Goal: Submit feedback/report problem

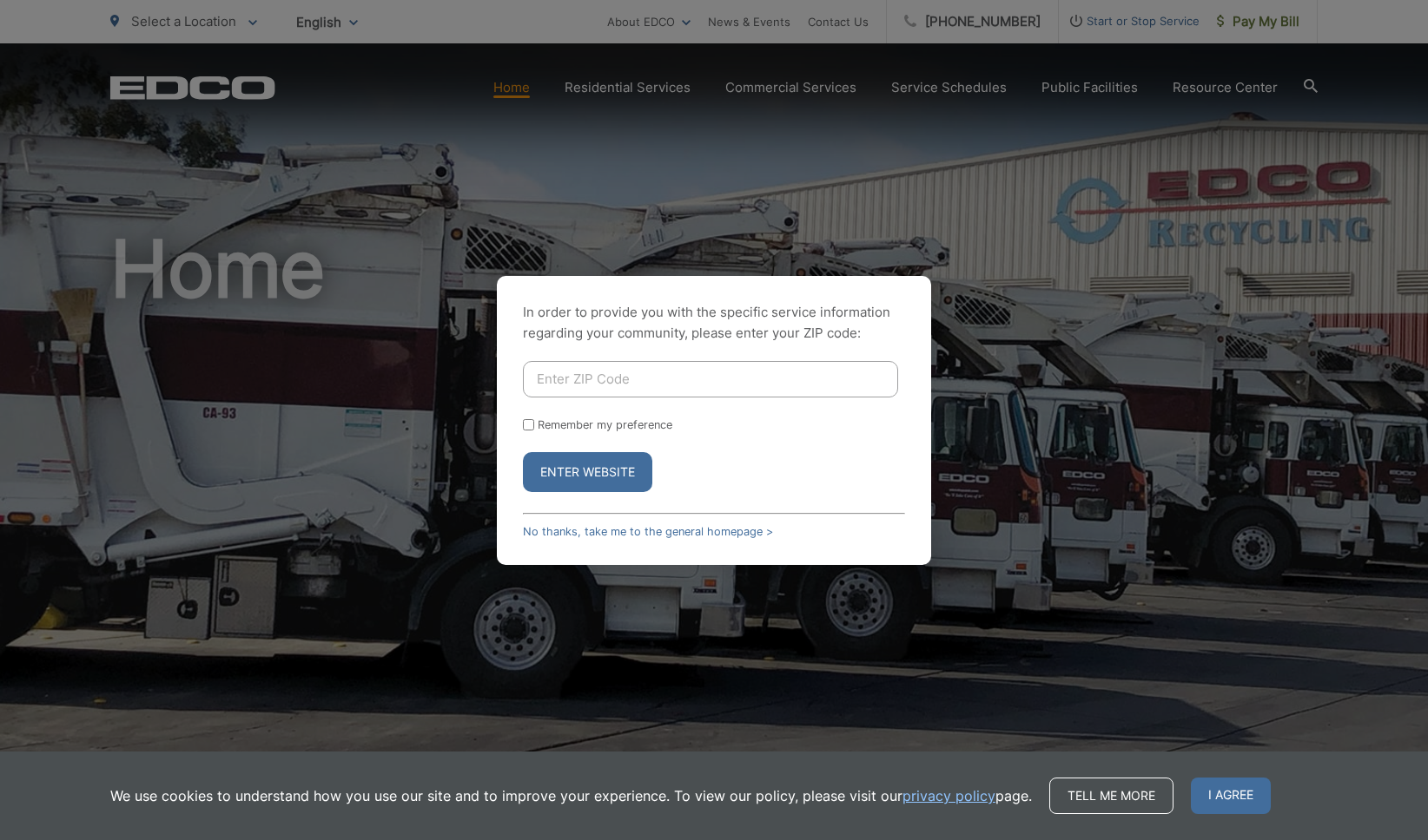
click at [554, 371] on input "Enter ZIP Code" at bounding box center [711, 380] width 375 height 37
type input "92064"
click at [603, 474] on button "Enter Website" at bounding box center [588, 471] width 130 height 40
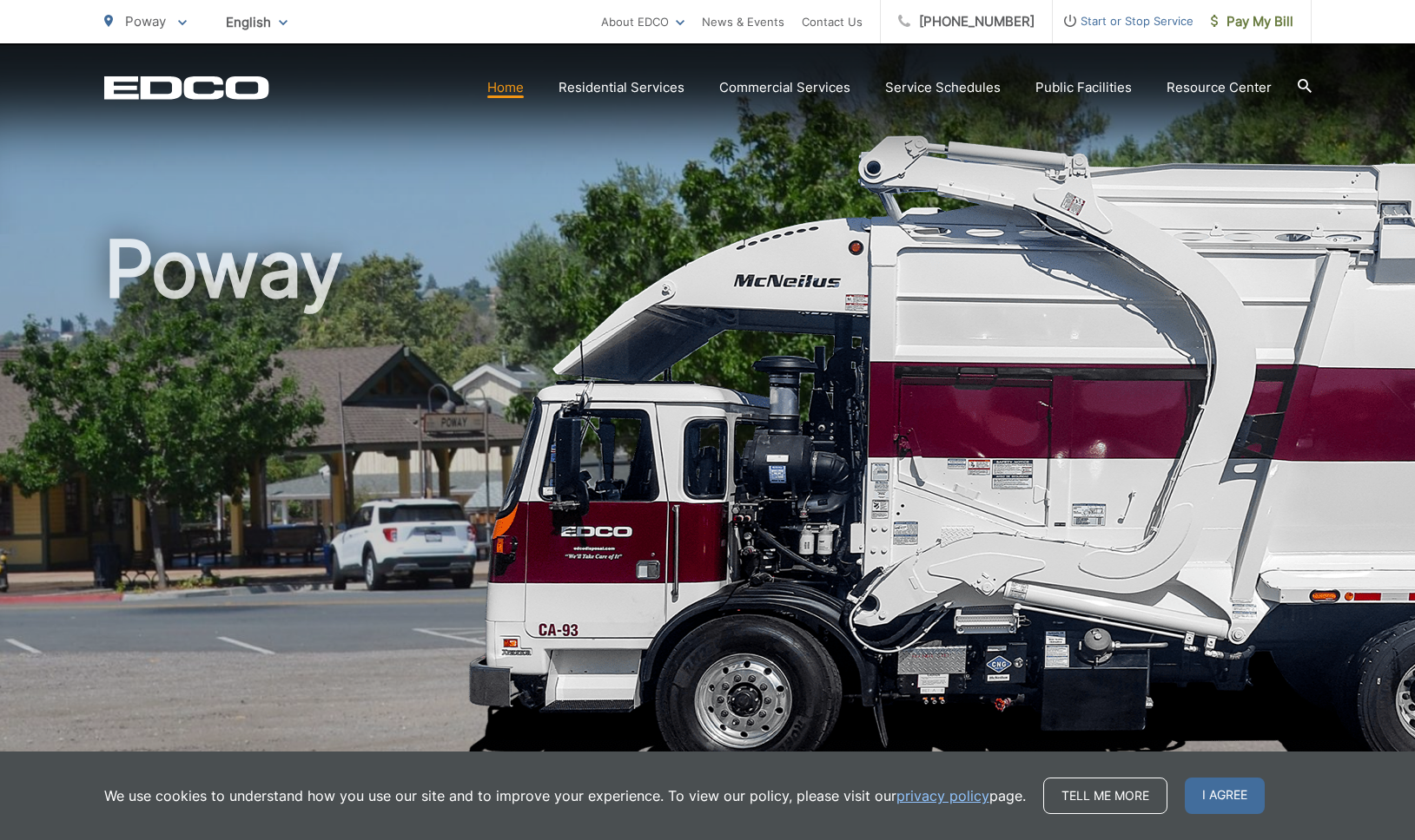
click at [496, 87] on link "Home" at bounding box center [506, 87] width 37 height 21
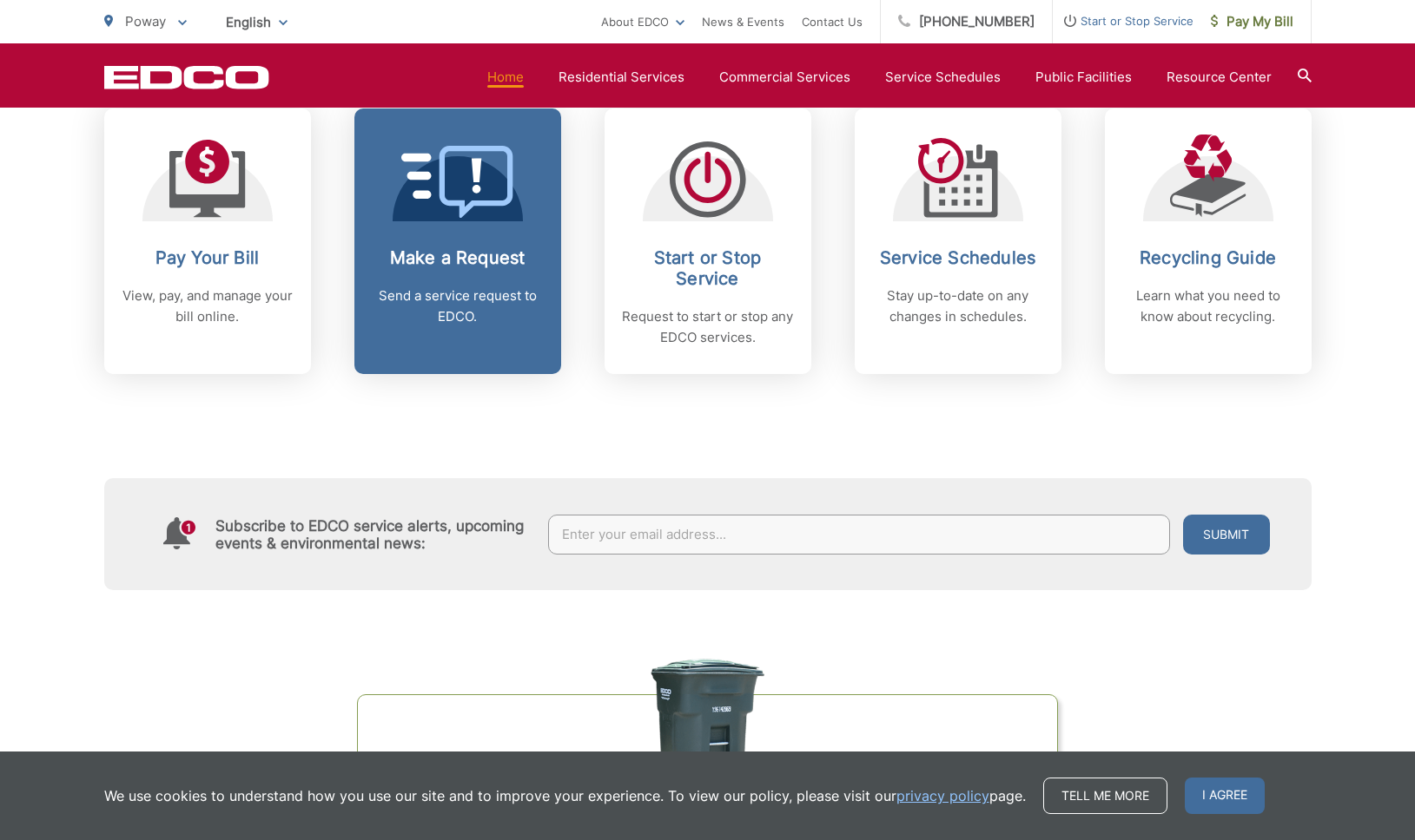
scroll to position [727, 0]
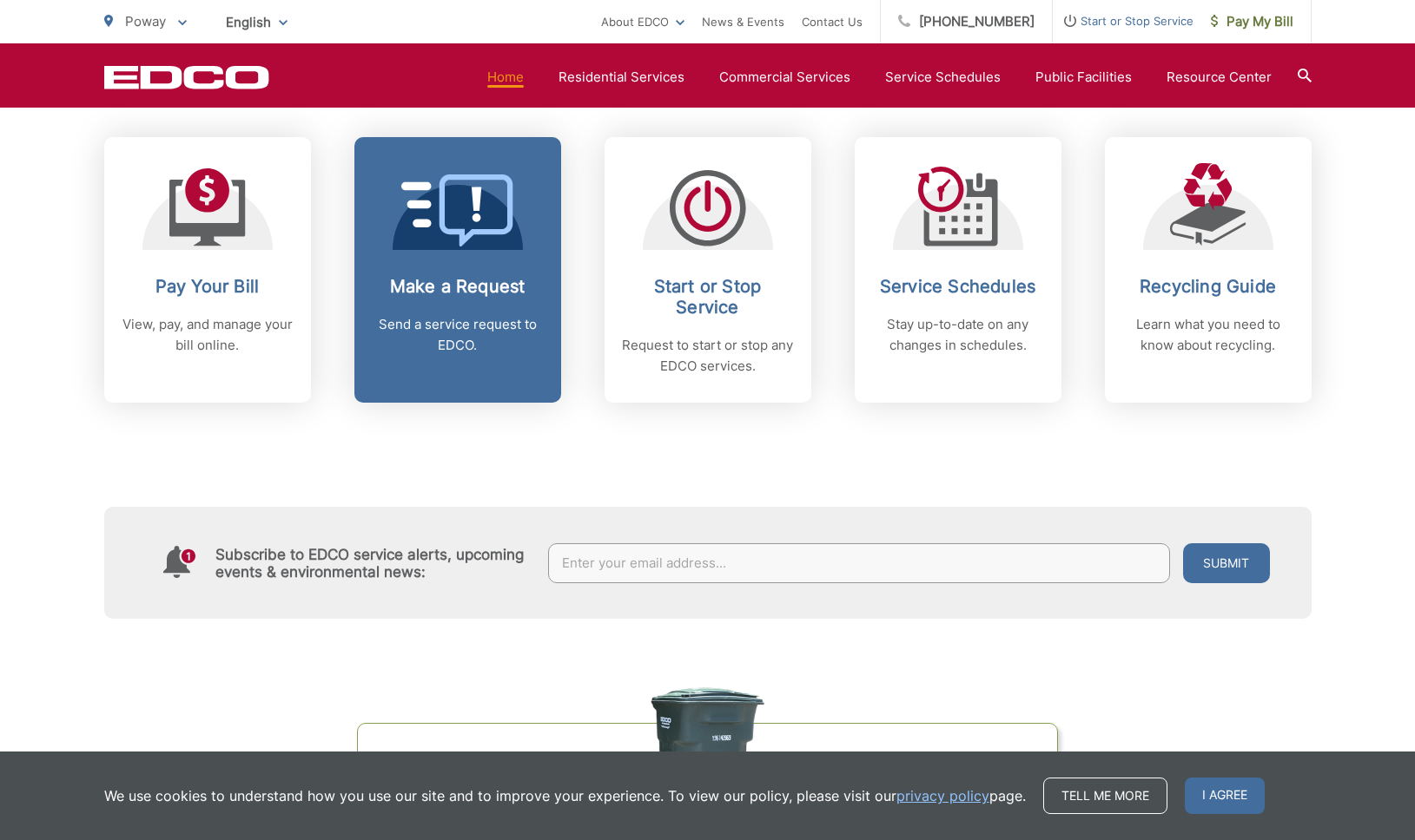
click at [454, 256] on link "Make a Request Send a service request to EDCO." at bounding box center [457, 269] width 207 height 266
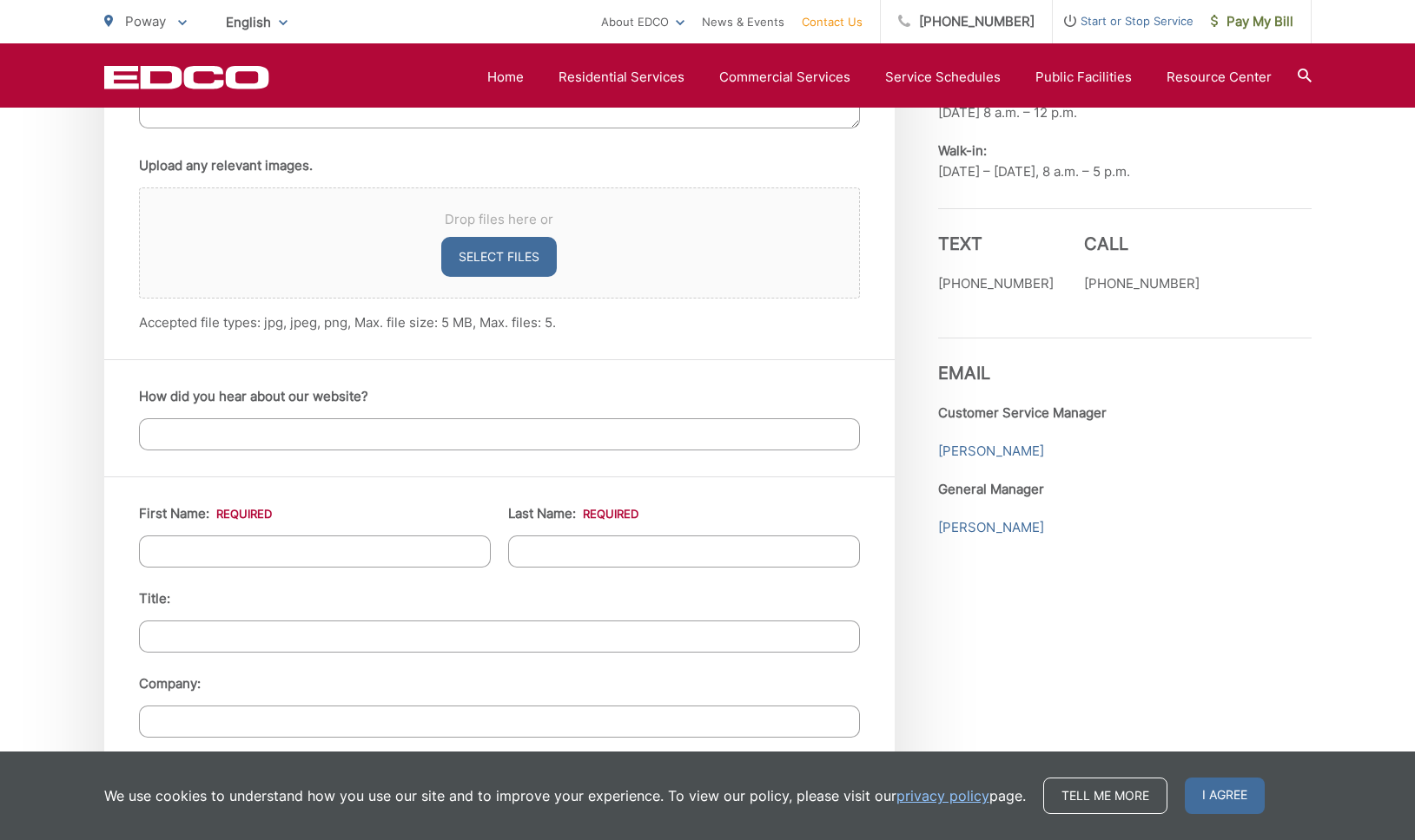
scroll to position [1152, 0]
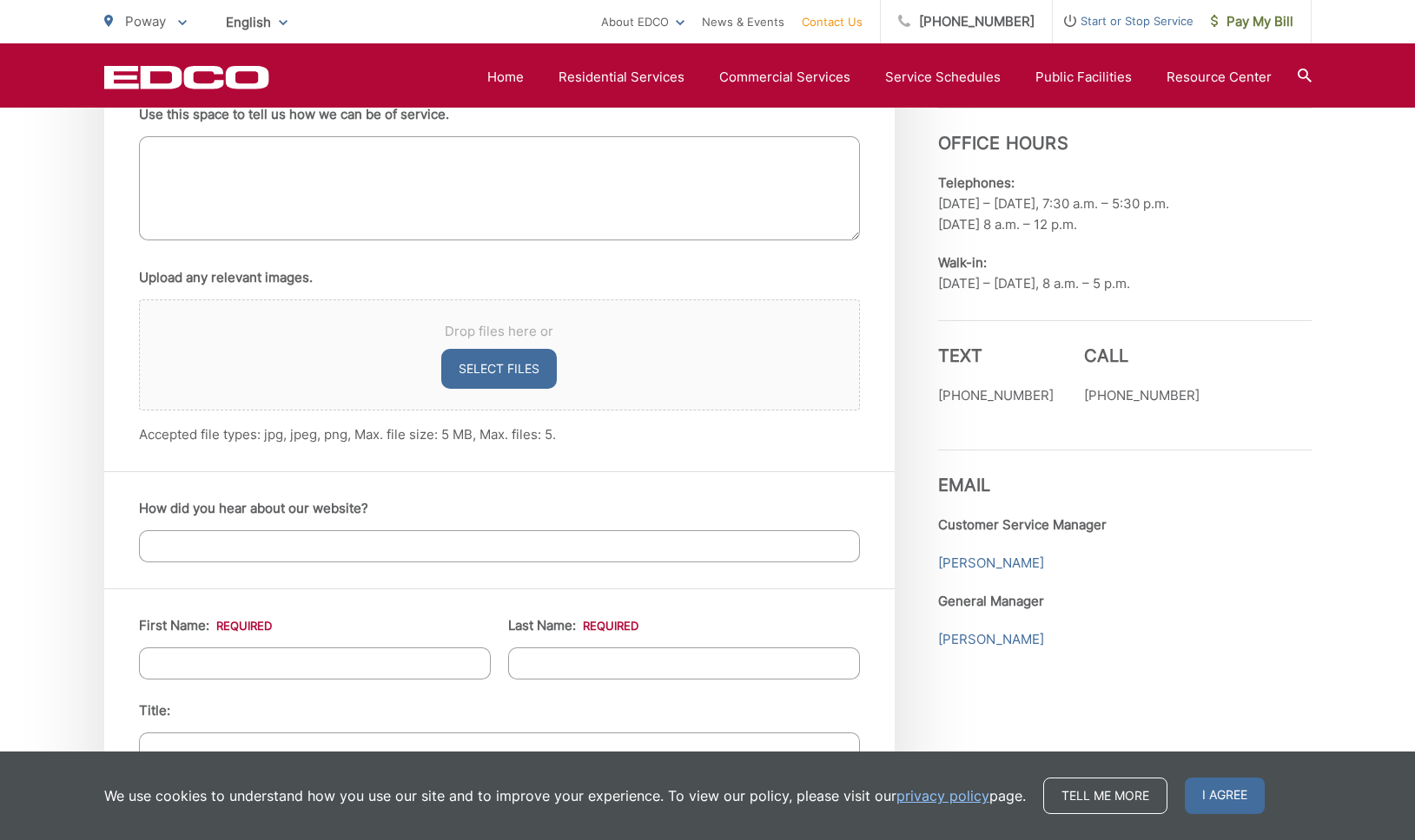
drag, startPoint x: 1262, startPoint y: 240, endPoint x: 1247, endPoint y: 194, distance: 48.4
click at [1247, 194] on div "Employment Download Our Employment Application Pay-by-Phone [PHONE_NUMBER] EDCO…" at bounding box center [1124, 672] width 373 height 2188
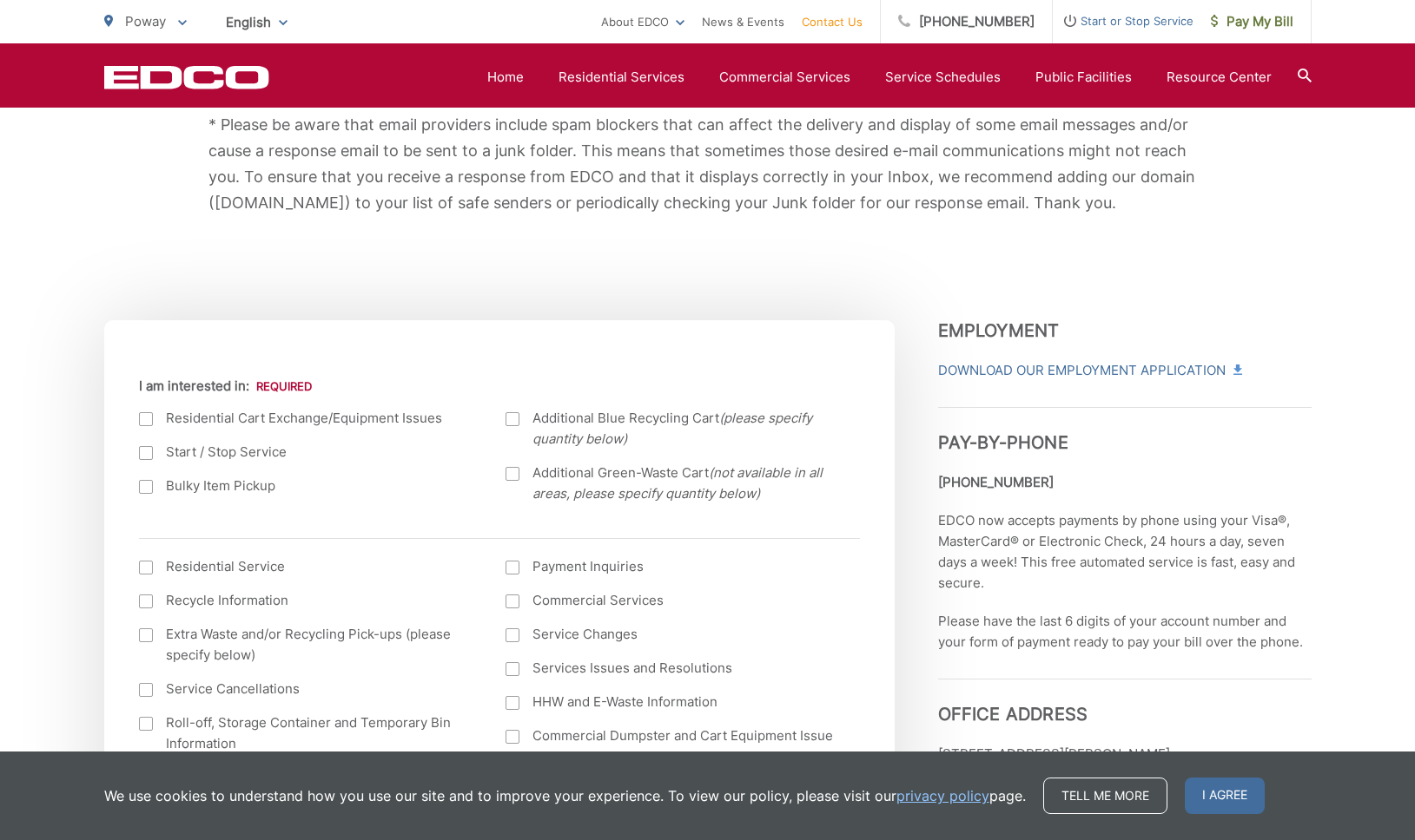
scroll to position [460, 0]
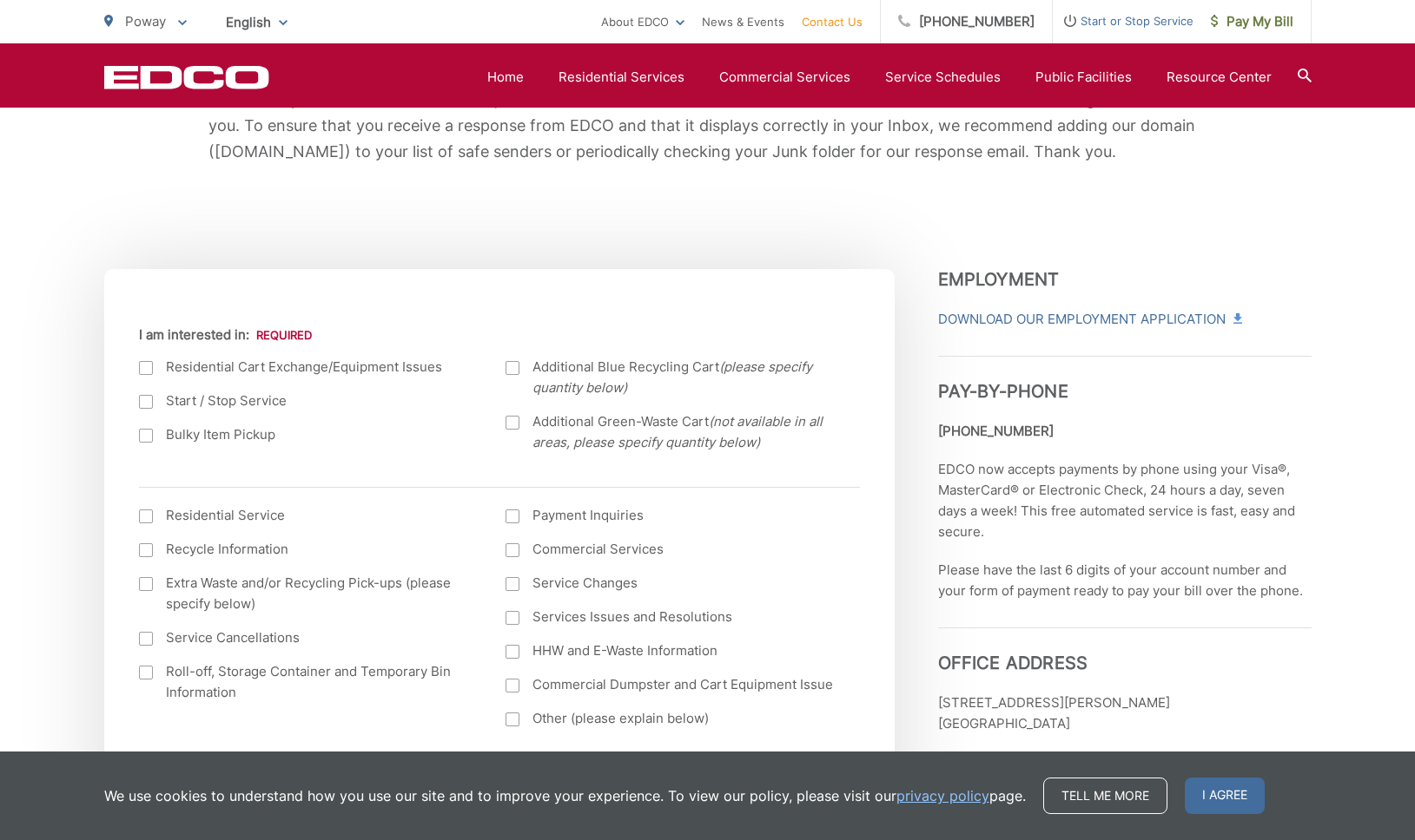
click at [147, 365] on div at bounding box center [145, 368] width 14 height 14
click at [0, 0] on input "I am interested in:" at bounding box center [0, 0] width 0 height 0
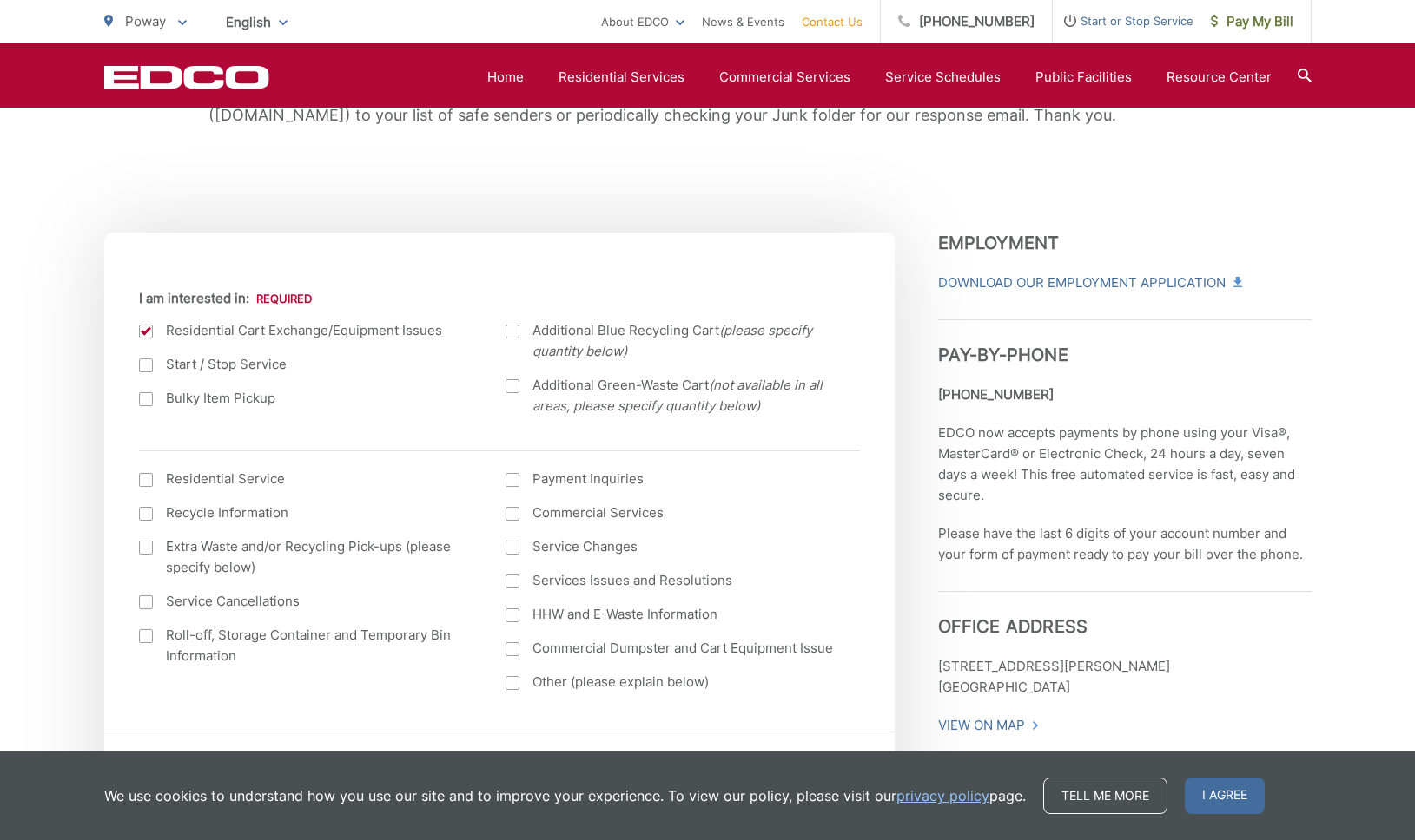
scroll to position [500, 0]
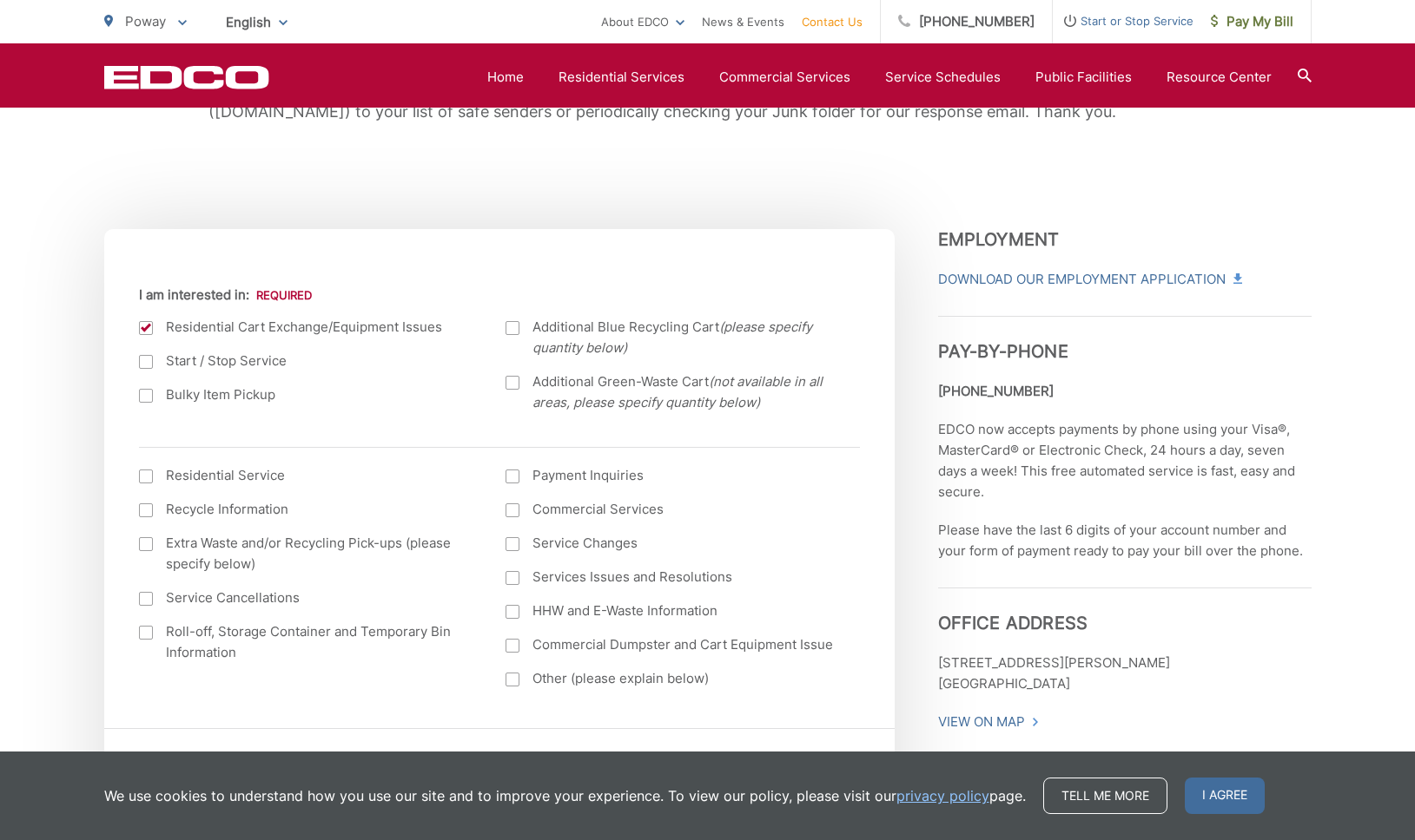
click at [145, 477] on div at bounding box center [145, 476] width 14 height 14
click at [0, 0] on input "I am interested in: (continued) *" at bounding box center [0, 0] width 0 height 0
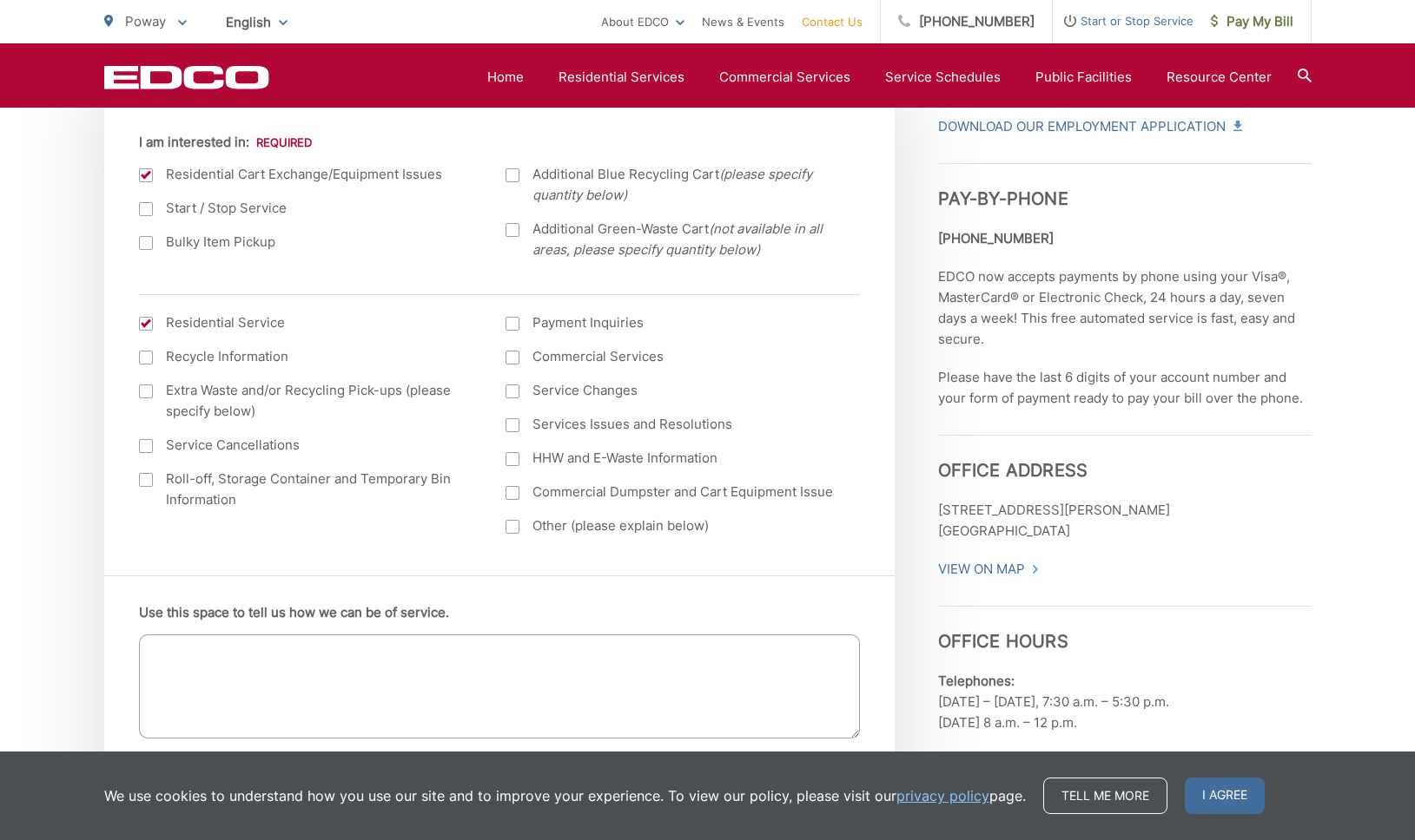
scroll to position [673, 0]
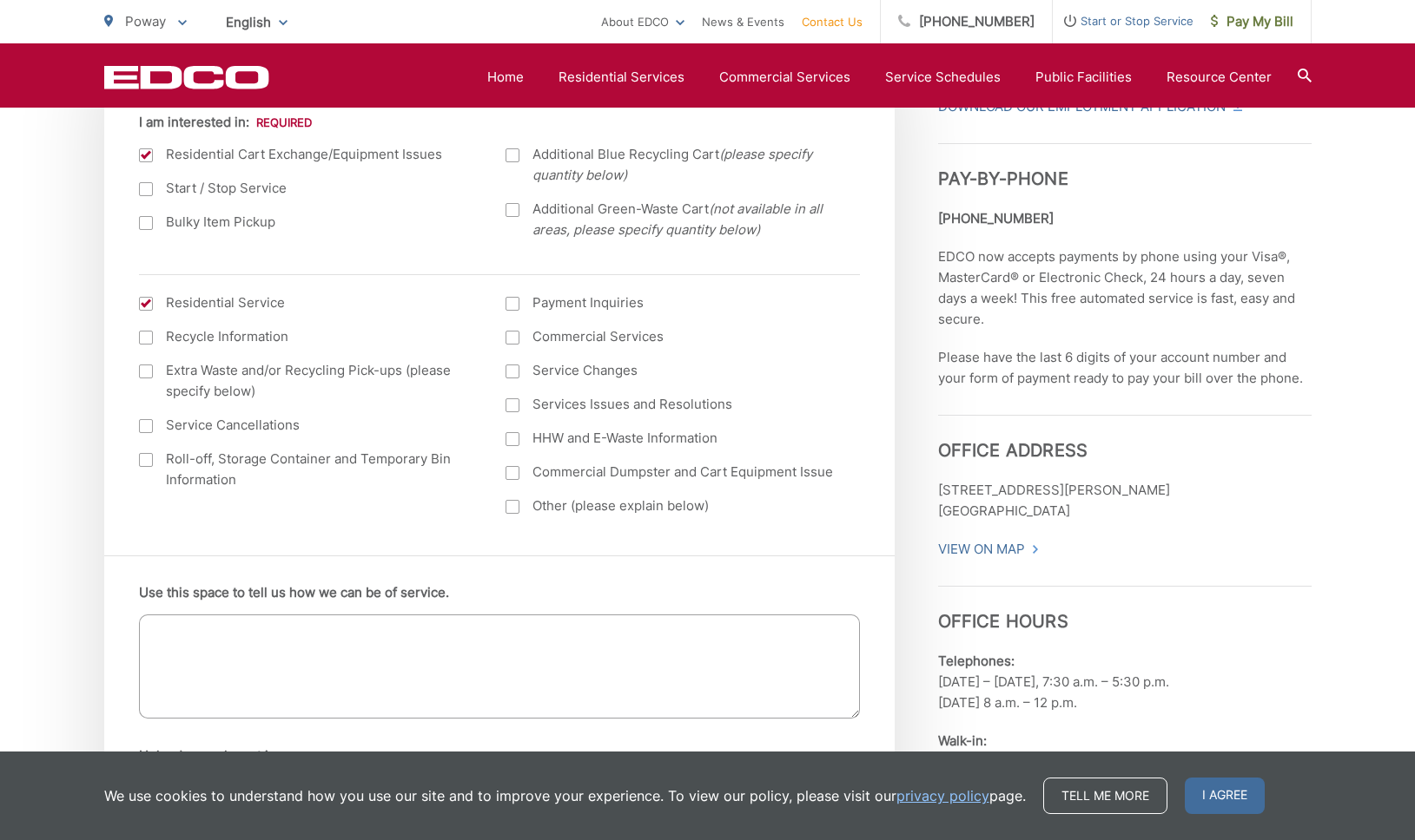
click at [200, 643] on textarea "Use this space to tell us how we can be of service." at bounding box center [499, 666] width 721 height 104
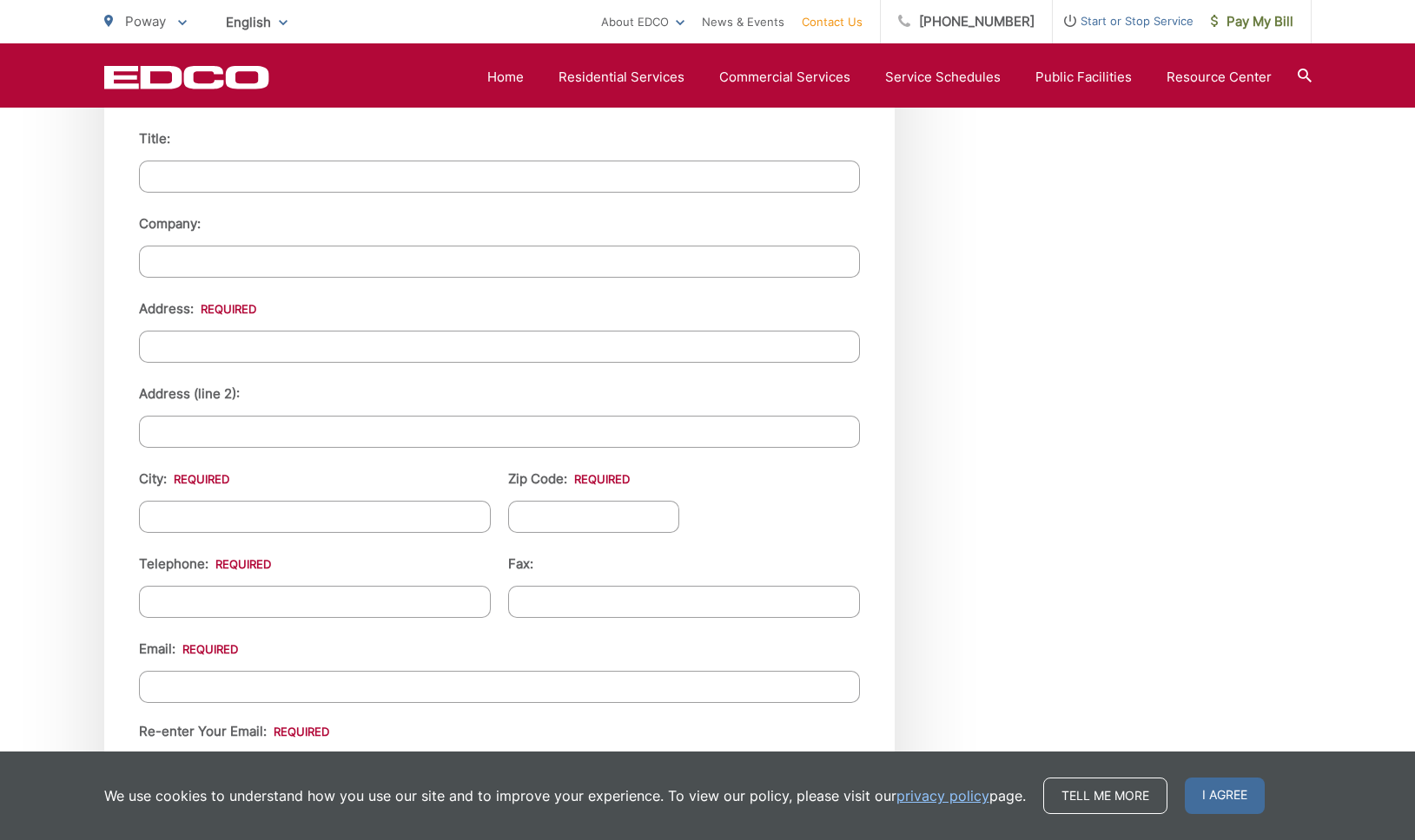
scroll to position [1956, 0]
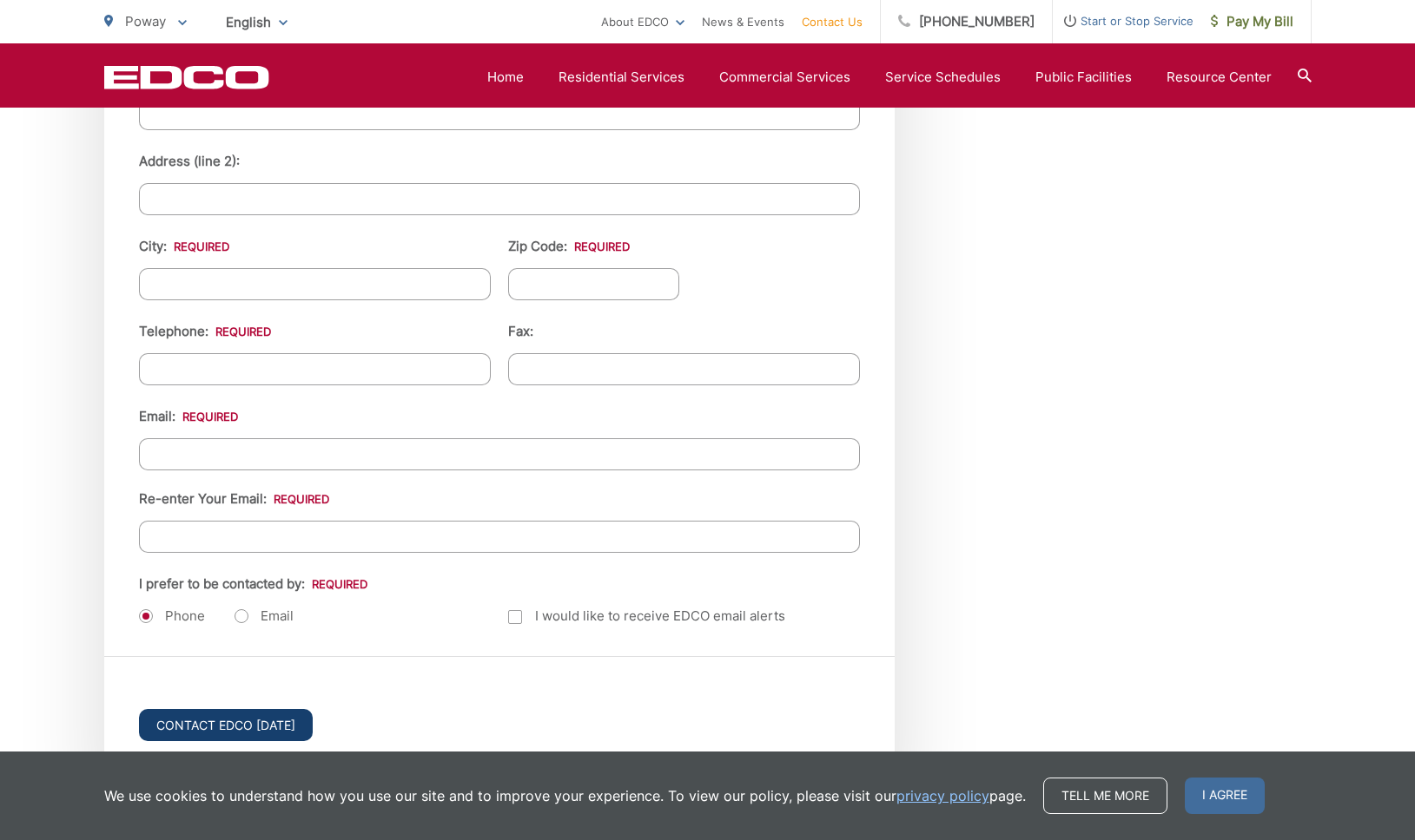
type textarea "The lids on both green waste bins and on the blue recycle bin are cracked and a…"
click at [231, 725] on input "Contact EDCO [DATE]" at bounding box center [225, 725] width 174 height 32
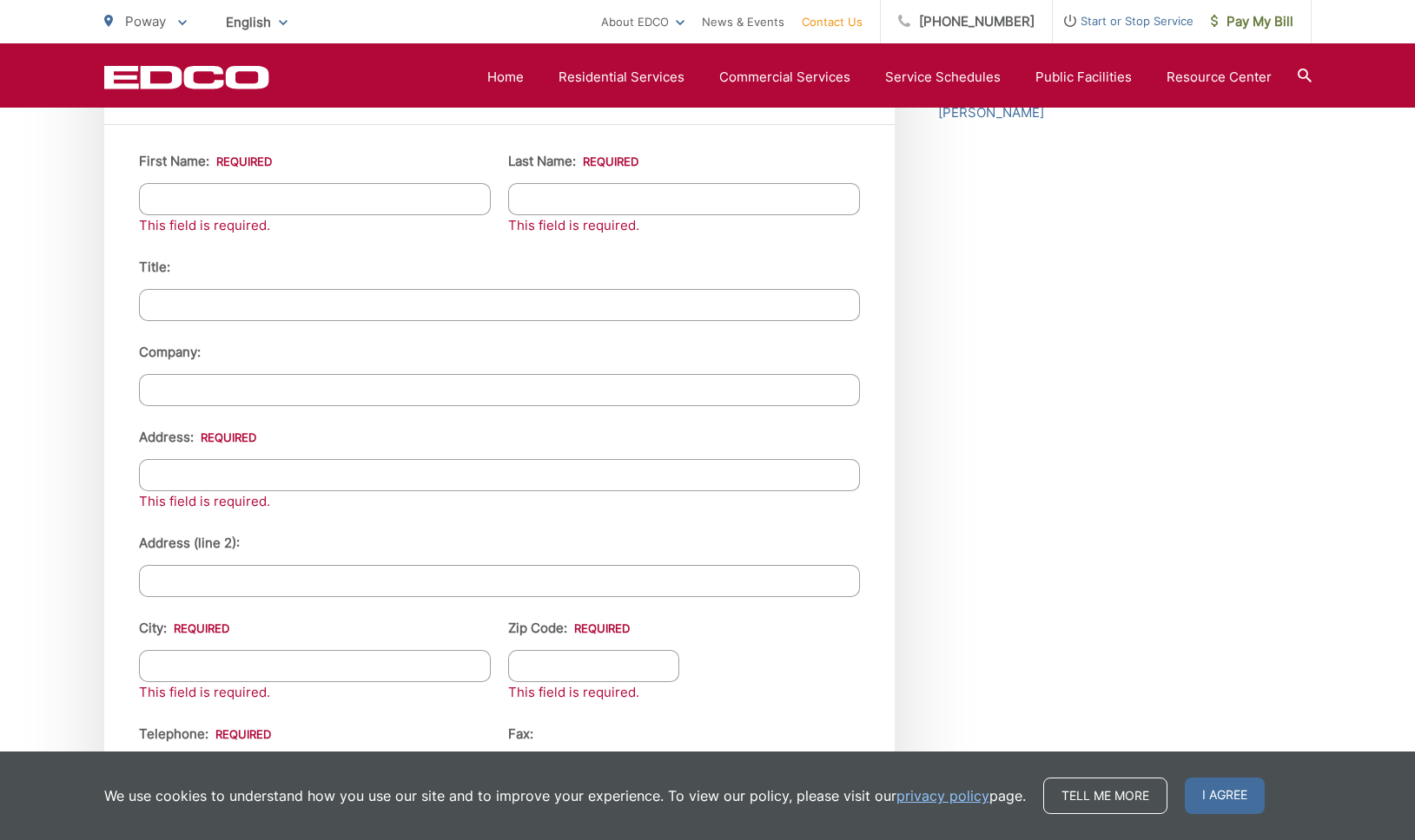
scroll to position [1919, 0]
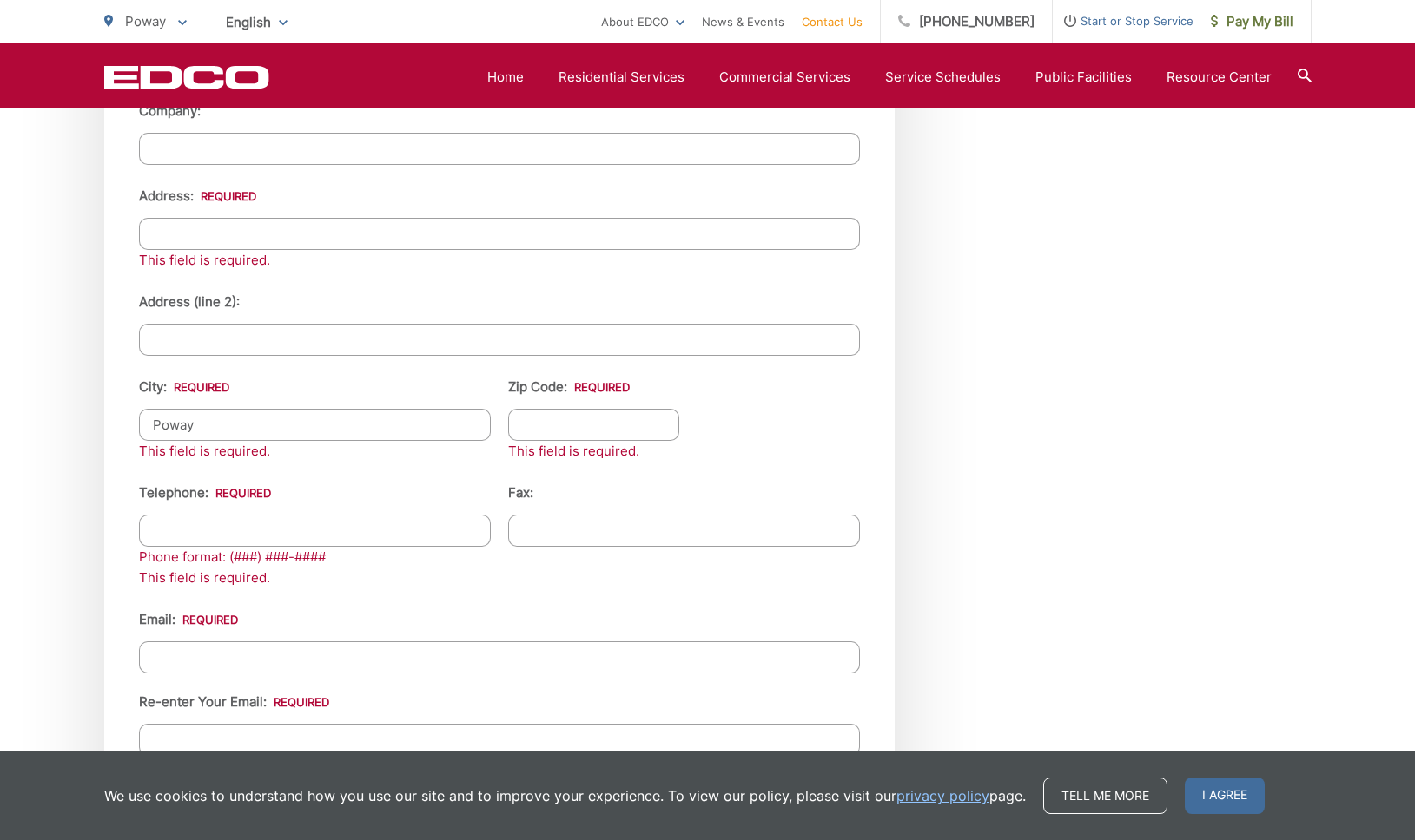
type input "Poway"
type input "92064"
type input "(___) ___-____"
